Goal: Information Seeking & Learning: Learn about a topic

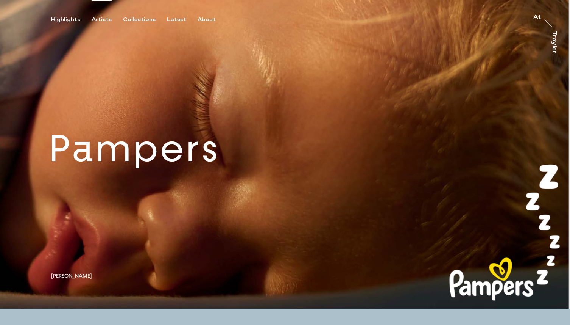
click at [101, 20] on div "Artists" at bounding box center [102, 19] width 20 height 7
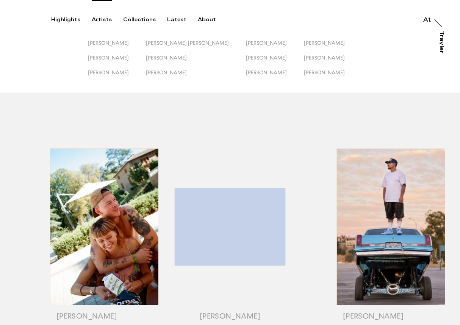
click at [61, 19] on div "Highlights" at bounding box center [65, 19] width 29 height 7
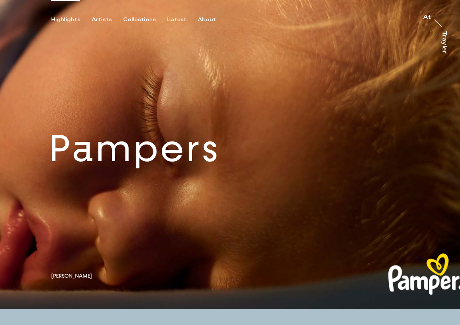
click at [194, 162] on link at bounding box center [230, 154] width 460 height 308
click at [97, 16] on div "Artists" at bounding box center [102, 19] width 20 height 7
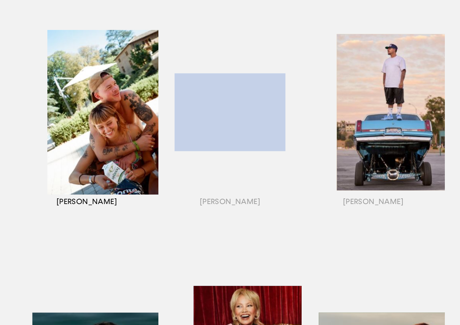
scroll to position [117, 0]
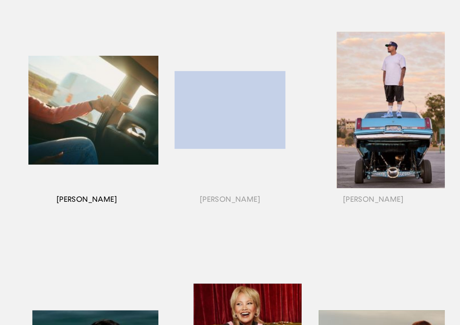
click at [125, 107] on div "button" at bounding box center [86, 119] width 143 height 236
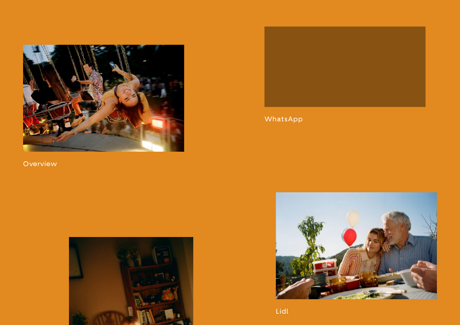
scroll to position [533, 0]
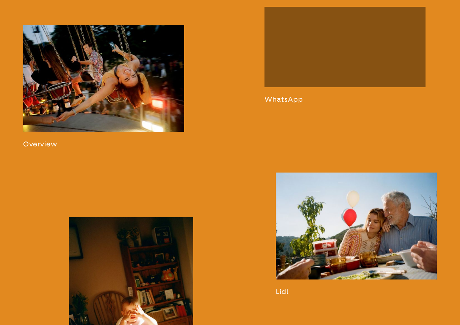
click at [87, 98] on link at bounding box center [103, 86] width 161 height 123
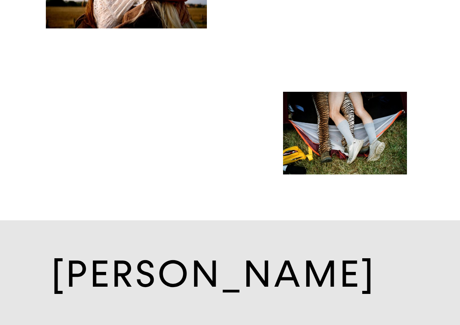
scroll to position [3719, 0]
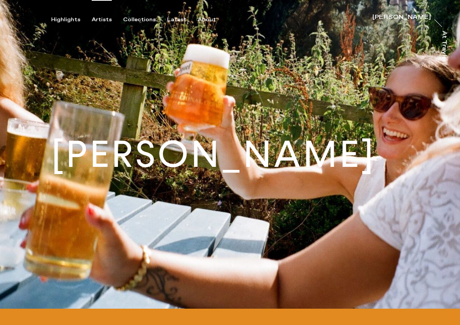
click at [96, 20] on div "Artists" at bounding box center [102, 19] width 20 height 7
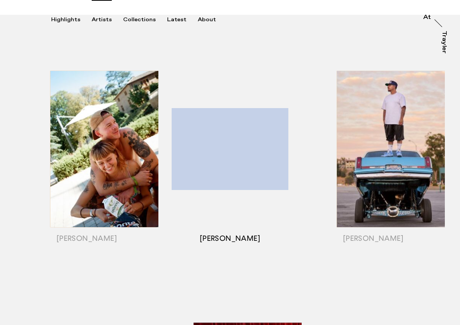
scroll to position [80, 0]
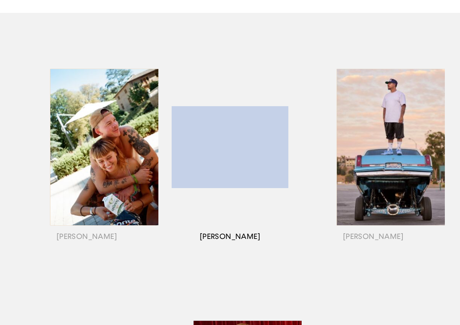
click at [229, 153] on div "button" at bounding box center [229, 156] width 143 height 236
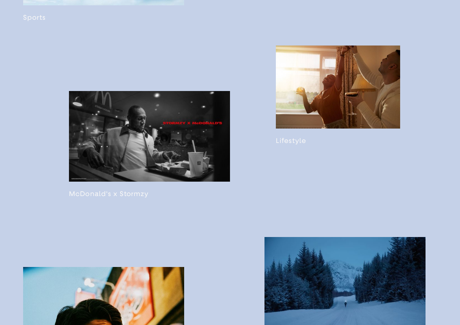
scroll to position [640, 0]
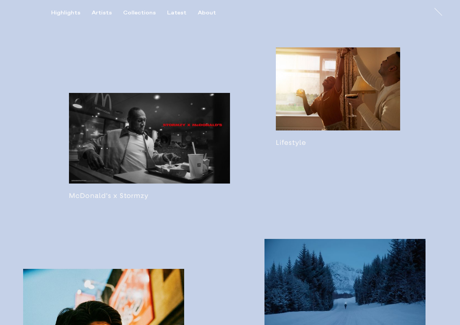
click at [358, 109] on link at bounding box center [338, 96] width 124 height 99
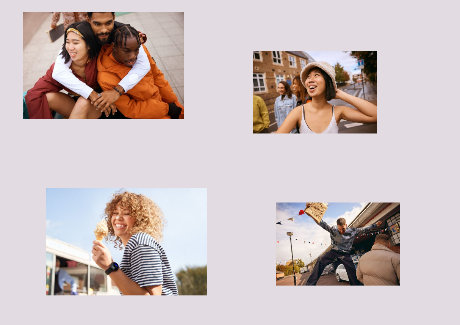
scroll to position [2970, 0]
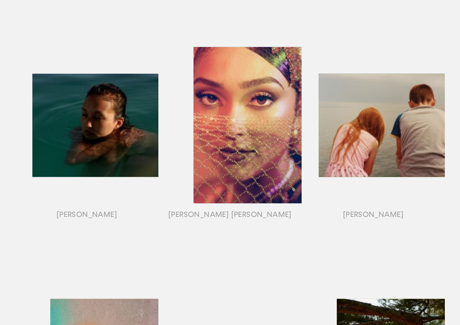
scroll to position [354, 0]
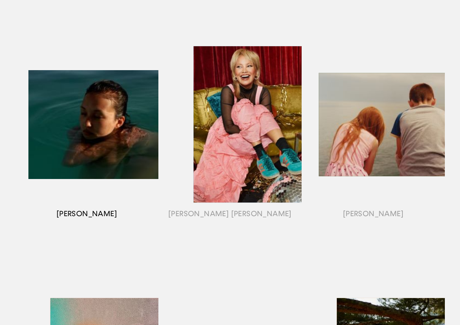
click at [135, 139] on div "button" at bounding box center [86, 134] width 143 height 236
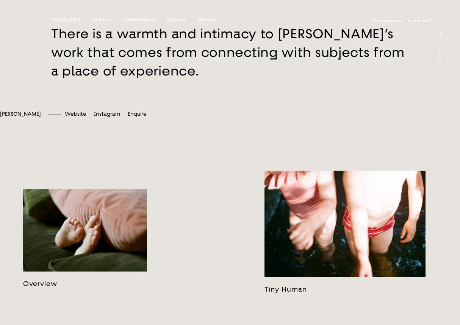
scroll to position [338, 0]
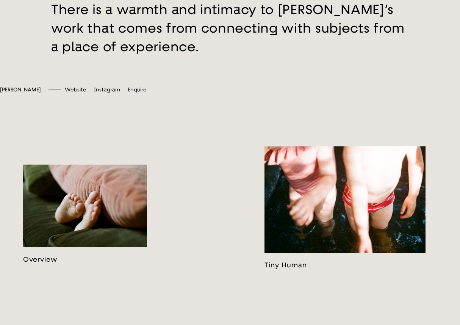
click at [102, 227] on link at bounding box center [85, 213] width 124 height 98
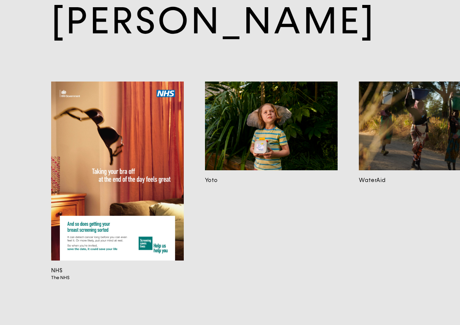
scroll to position [5478, 0]
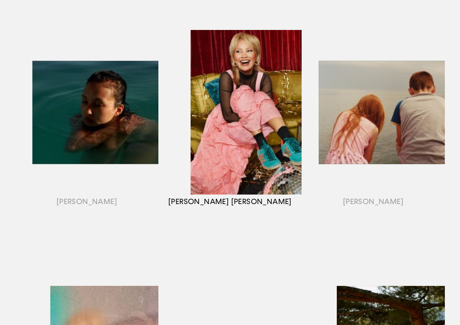
scroll to position [366, 0]
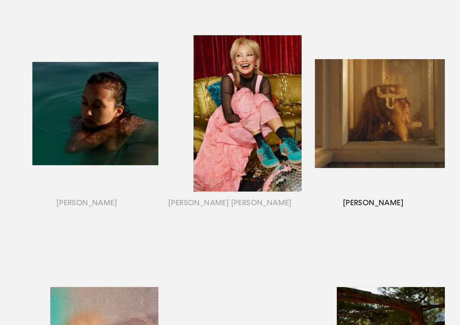
click at [359, 120] on div "button" at bounding box center [373, 123] width 143 height 236
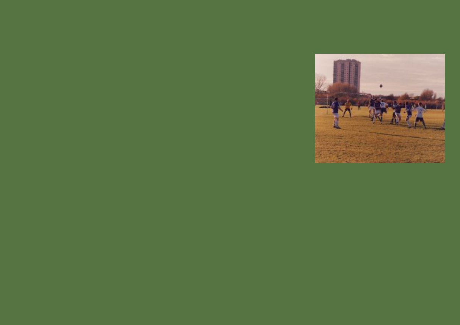
scroll to position [379, 0]
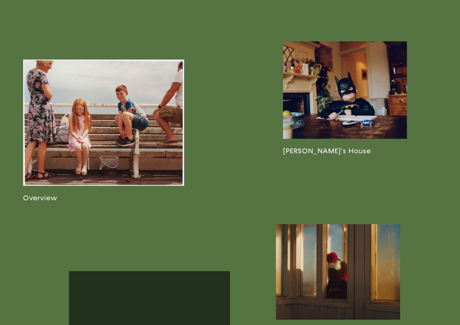
scroll to position [462, 0]
click at [129, 166] on link at bounding box center [103, 130] width 161 height 142
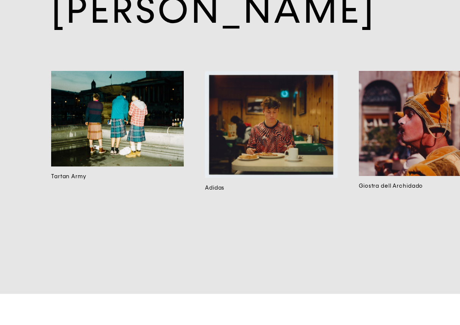
scroll to position [4763, 0]
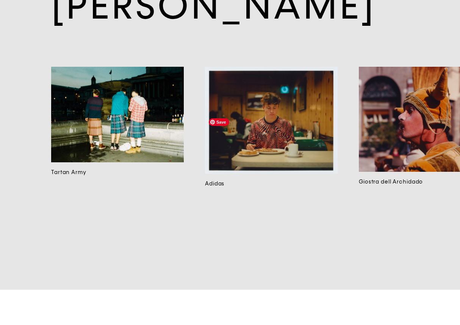
click at [288, 173] on img at bounding box center [271, 120] width 133 height 106
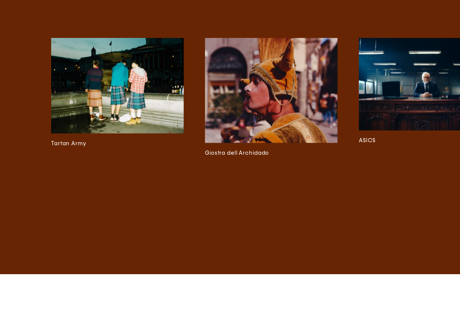
scroll to position [2169, 0]
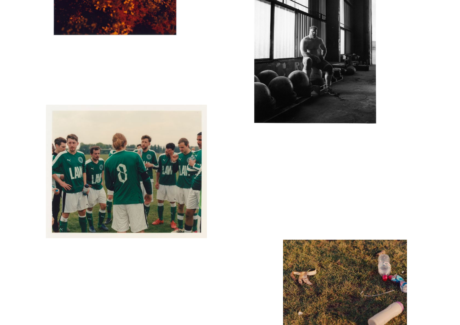
scroll to position [2287, 0]
